Goal: Transaction & Acquisition: Subscribe to service/newsletter

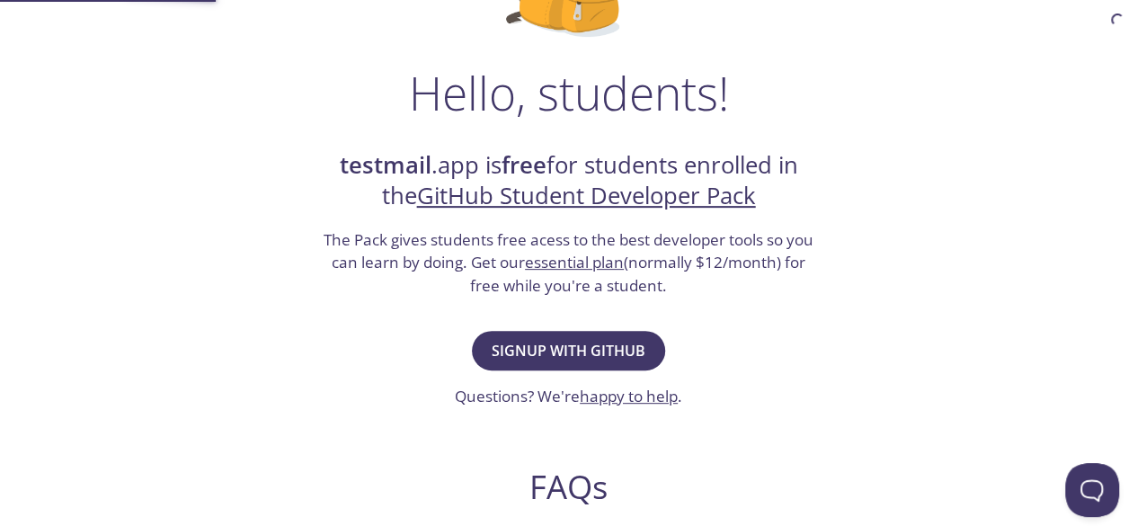
scroll to position [270, 0]
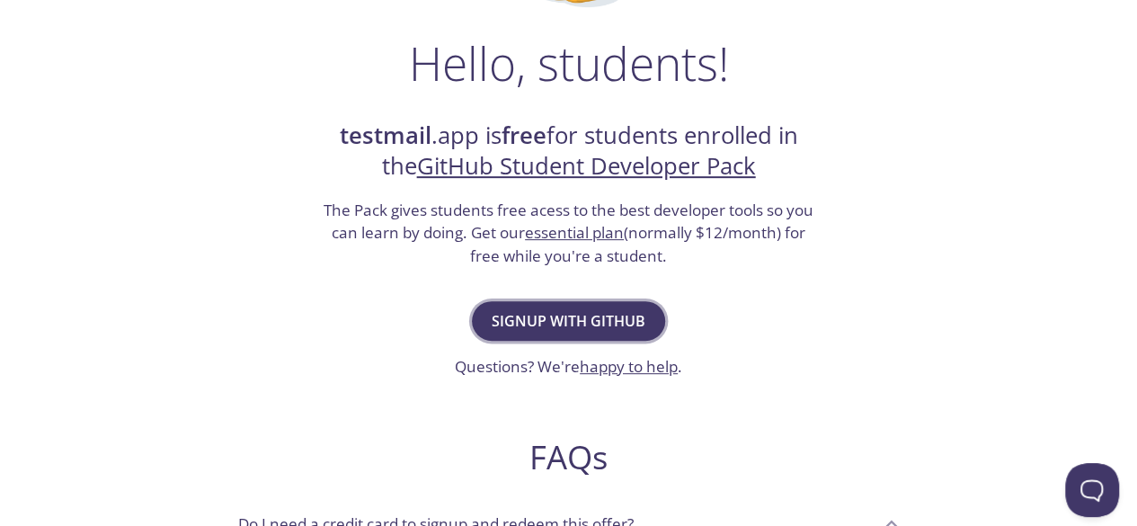
click at [588, 325] on span "Signup with GitHub" at bounding box center [569, 320] width 154 height 25
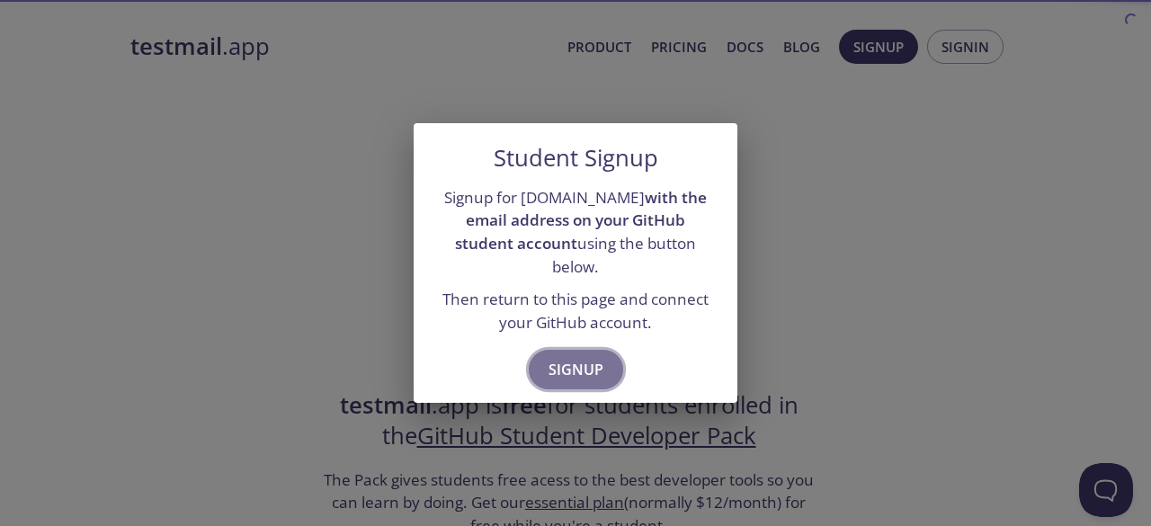
click at [581, 357] on span "Signup" at bounding box center [575, 369] width 55 height 25
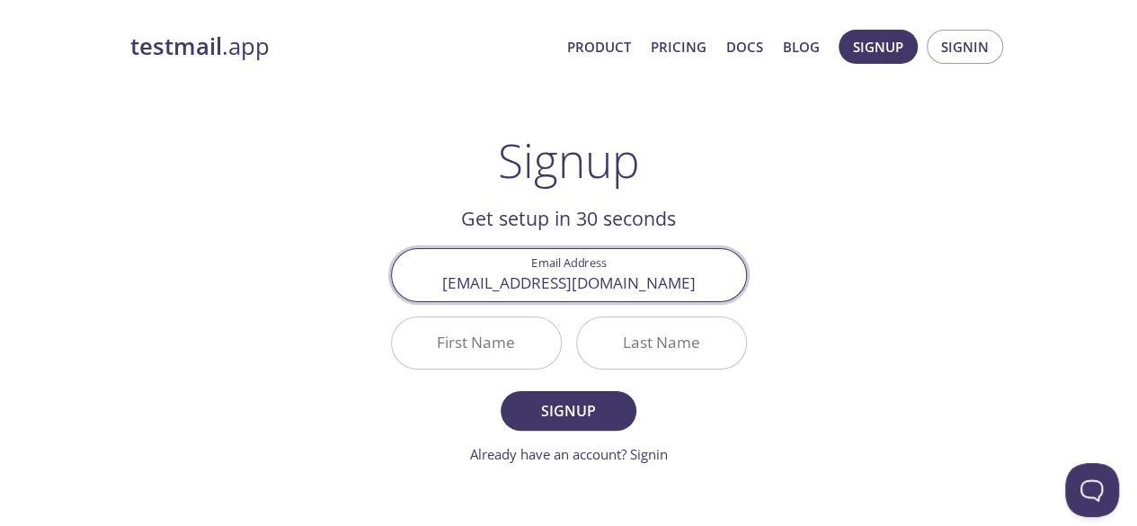
type input "[EMAIL_ADDRESS][DOMAIN_NAME]"
click at [504, 340] on input "First Name" at bounding box center [476, 342] width 169 height 51
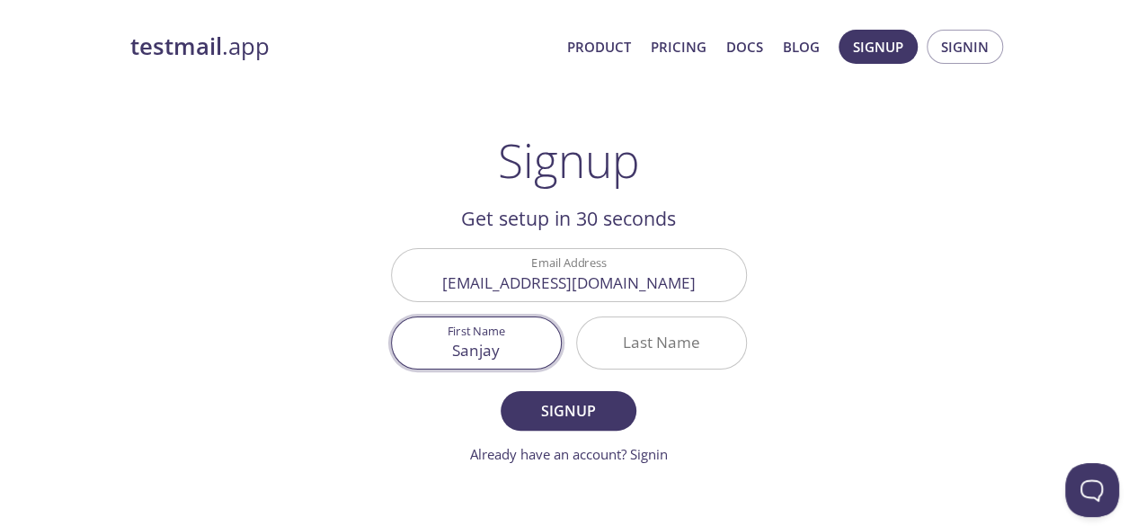
type input "Sanjay"
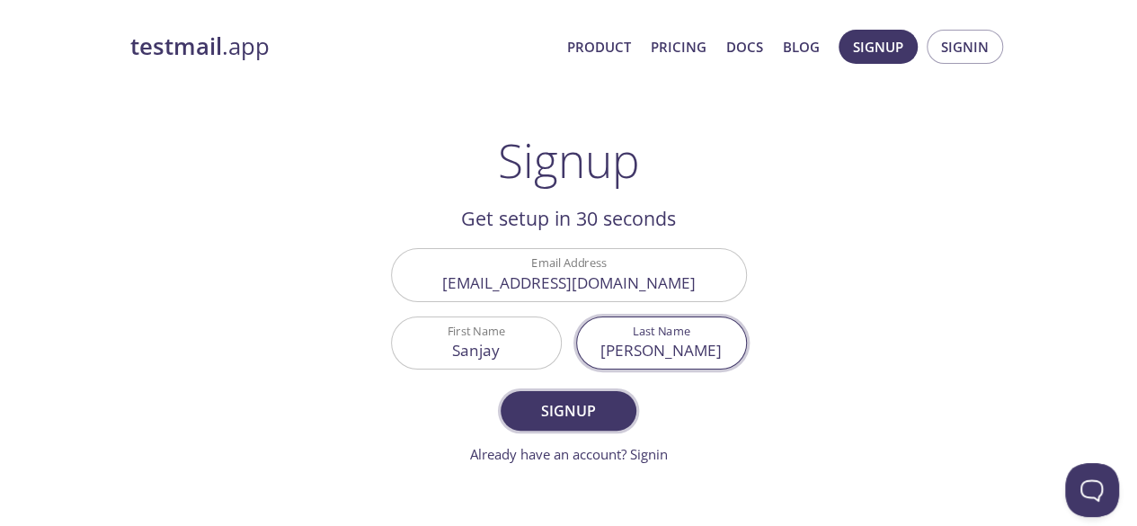
type input "[PERSON_NAME]"
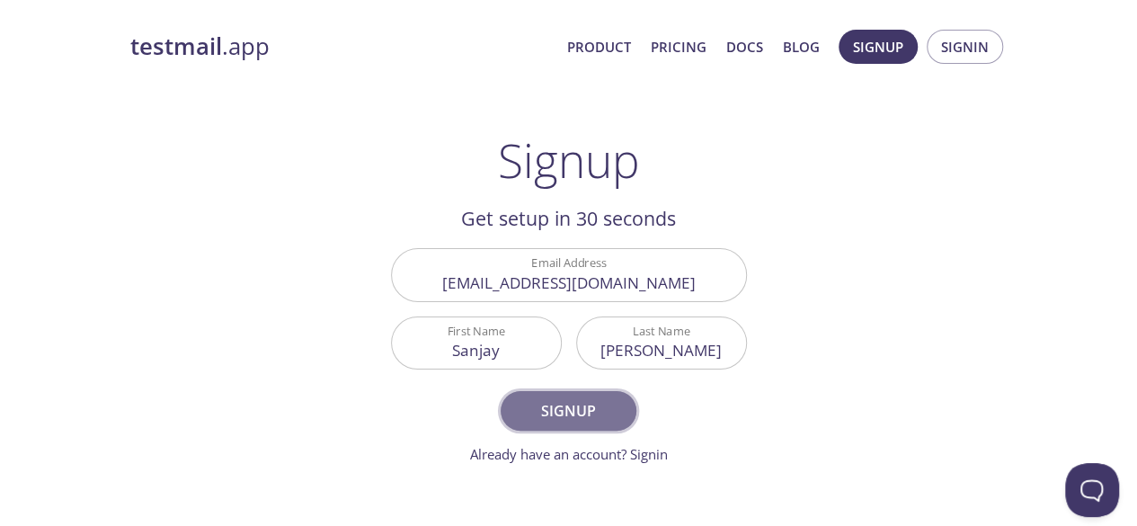
click at [533, 414] on span "Signup" at bounding box center [568, 410] width 95 height 25
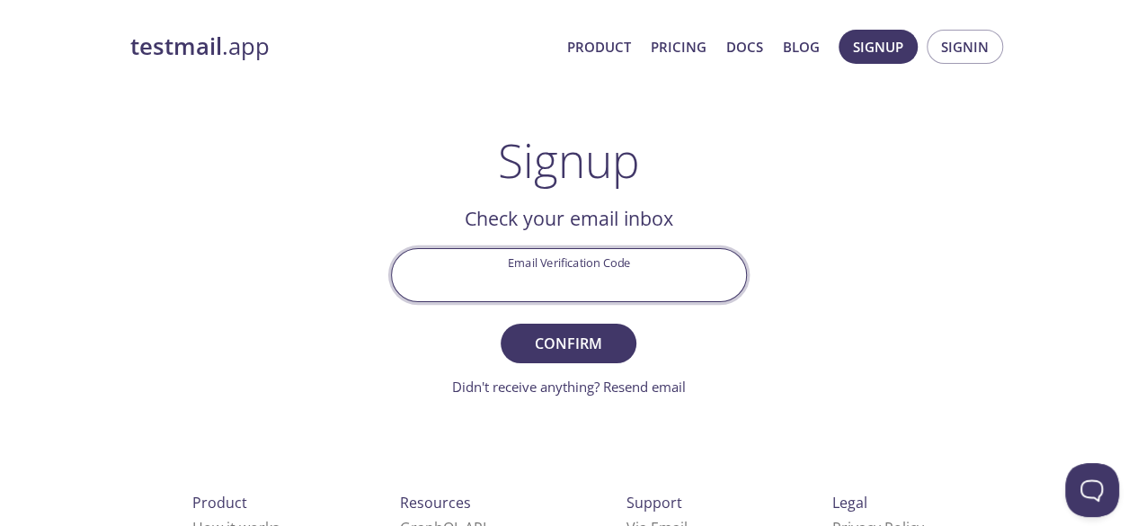
click at [577, 281] on input "Email Verification Code" at bounding box center [569, 274] width 354 height 51
paste input "WTJ7FLH"
type input "WTJ7FLH"
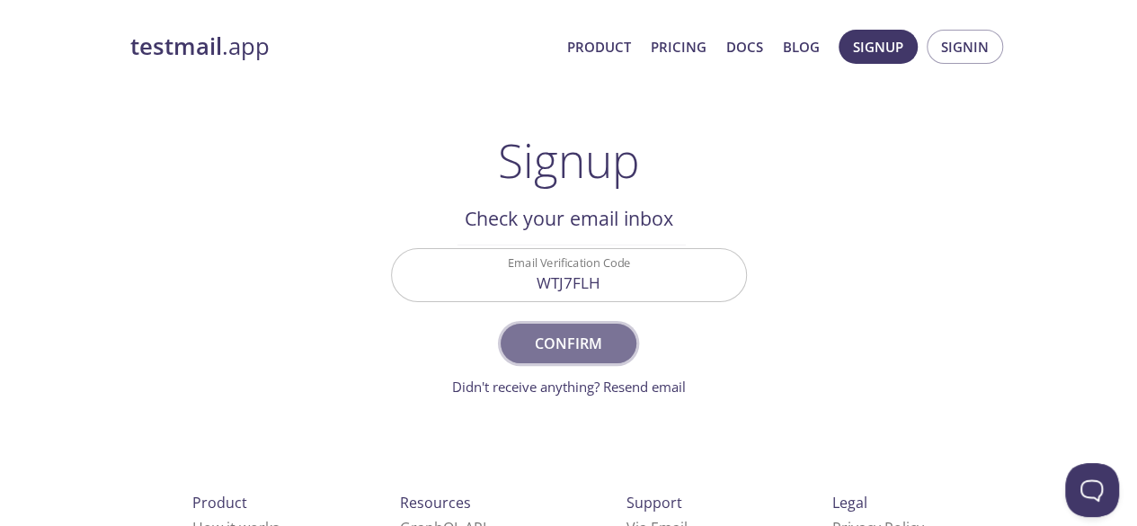
click at [590, 337] on span "Confirm" at bounding box center [568, 343] width 95 height 25
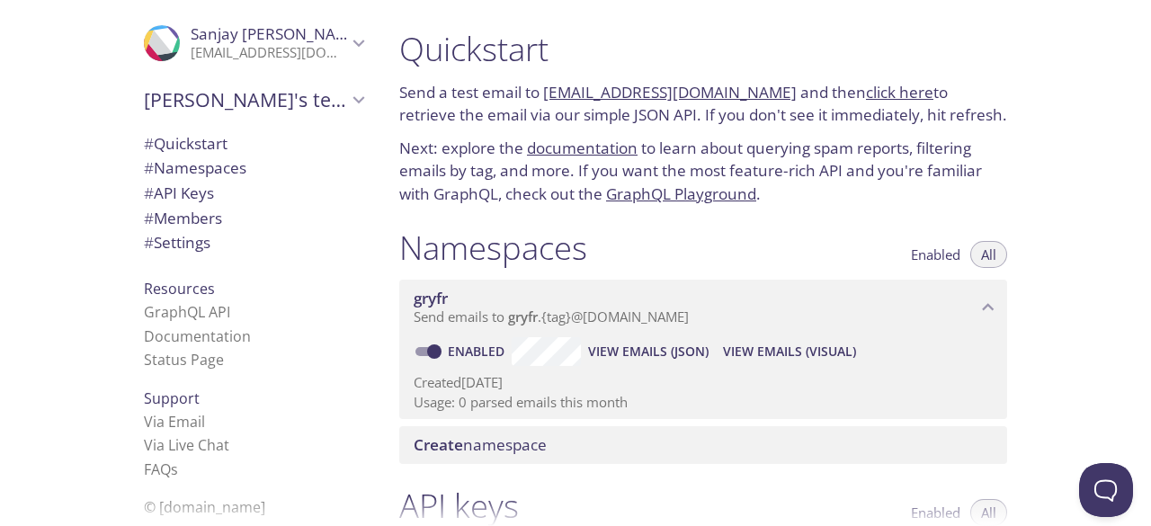
click at [557, 92] on link "[EMAIL_ADDRESS][DOMAIN_NAME]" at bounding box center [670, 92] width 254 height 21
click at [1086, 281] on div "Quickstart Send a test email to [EMAIL_ADDRESS][DOMAIN_NAME] and then click her…" at bounding box center [768, 263] width 766 height 526
